Goal: Check status: Check status

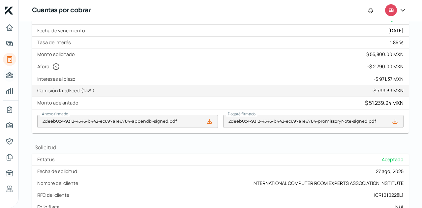
scroll to position [94, 0]
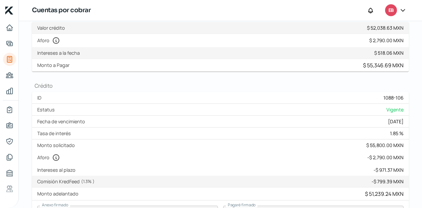
click at [2, 55] on nav at bounding box center [9, 110] width 18 height 179
click at [6, 58] on icon "Tus créditos" at bounding box center [10, 59] width 8 height 8
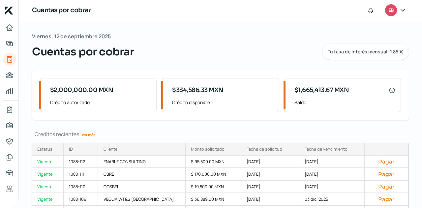
scroll to position [36, 0]
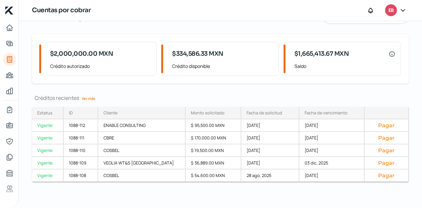
click at [93, 101] on link "Ver más" at bounding box center [88, 98] width 19 height 10
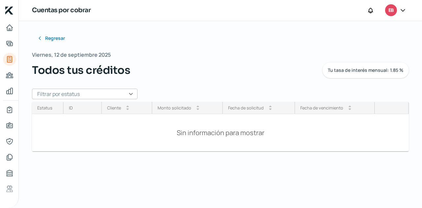
click at [123, 95] on input "text" at bounding box center [85, 94] width 106 height 11
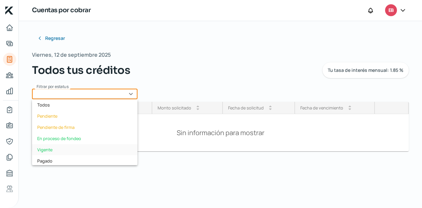
click at [82, 148] on div "Vigente" at bounding box center [85, 149] width 106 height 11
type input "Vigente"
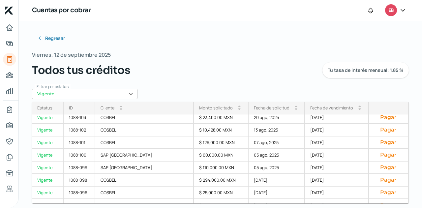
click at [316, 108] on div "Fecha de vencimiento" at bounding box center [332, 108] width 43 height 6
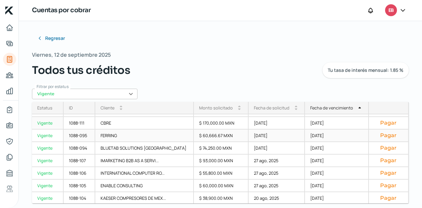
scroll to position [149, 0]
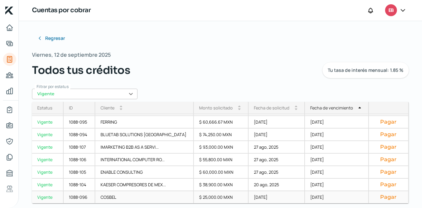
click at [255, 196] on div "[DATE]" at bounding box center [277, 197] width 57 height 13
